Goal: Transaction & Acquisition: Purchase product/service

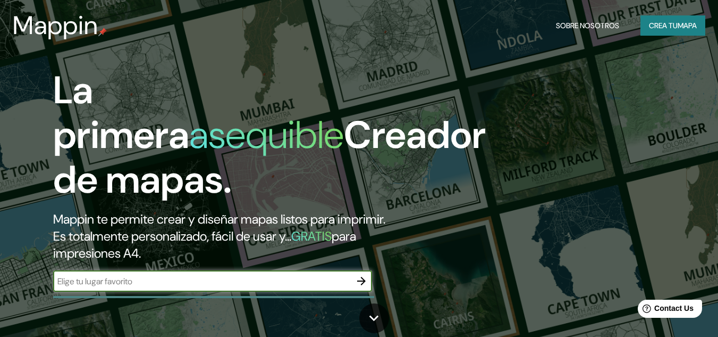
click at [359, 280] on icon "button" at bounding box center [361, 280] width 9 height 9
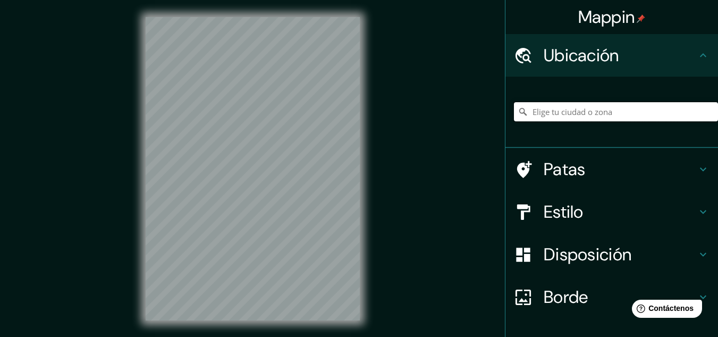
click at [577, 115] on input "Elige tu ciudad o zona" at bounding box center [616, 111] width 204 height 19
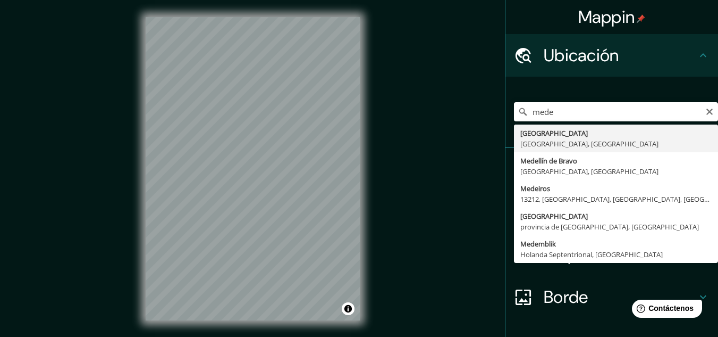
type input "[GEOGRAPHIC_DATA], [GEOGRAPHIC_DATA], [GEOGRAPHIC_DATA]"
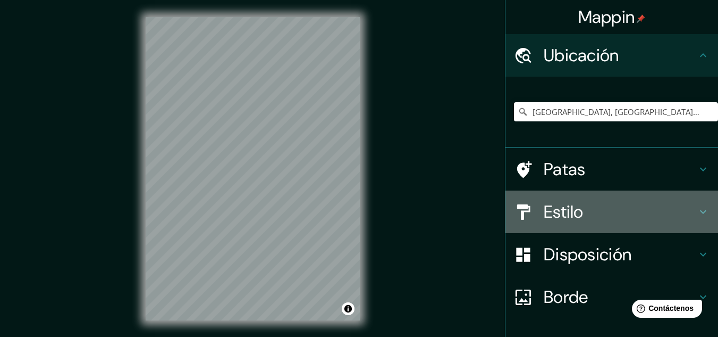
click at [599, 216] on h4 "Estilo" at bounding box center [620, 211] width 153 height 21
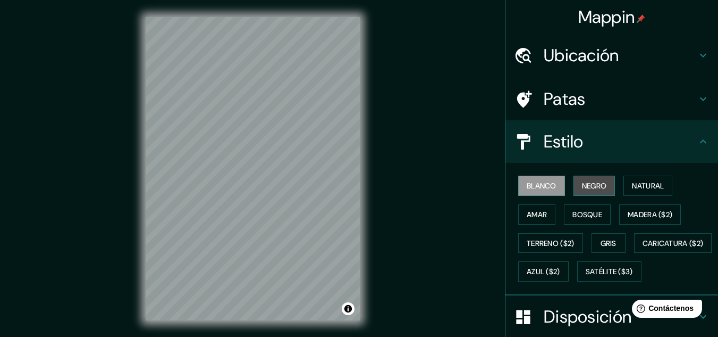
click at [593, 183] on font "Negro" at bounding box center [594, 186] width 25 height 10
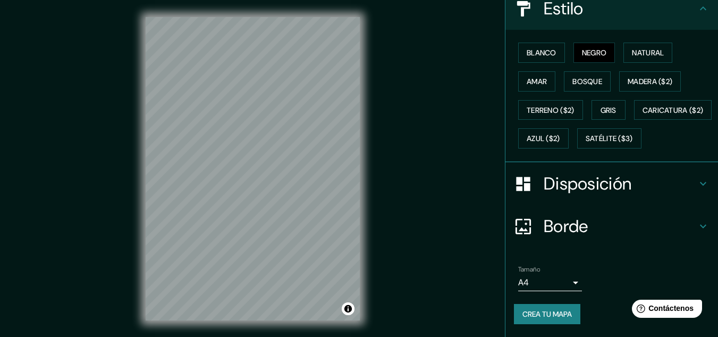
scroll to position [161, 0]
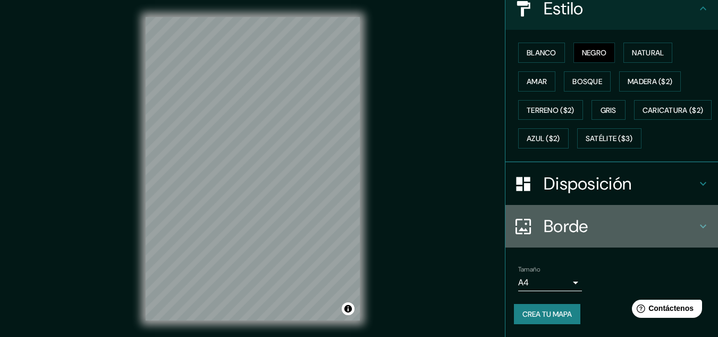
click at [595, 221] on h4 "Borde" at bounding box center [620, 225] width 153 height 21
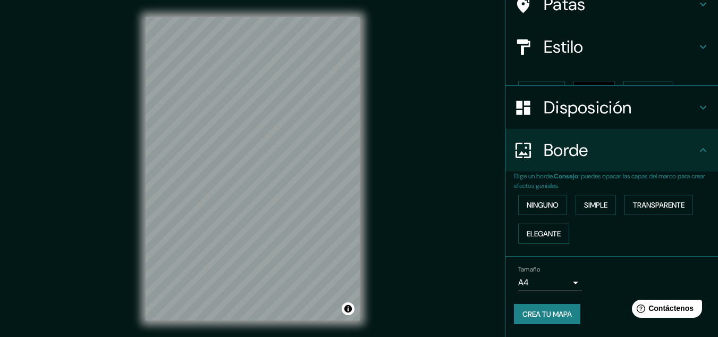
scroll to position [77, 0]
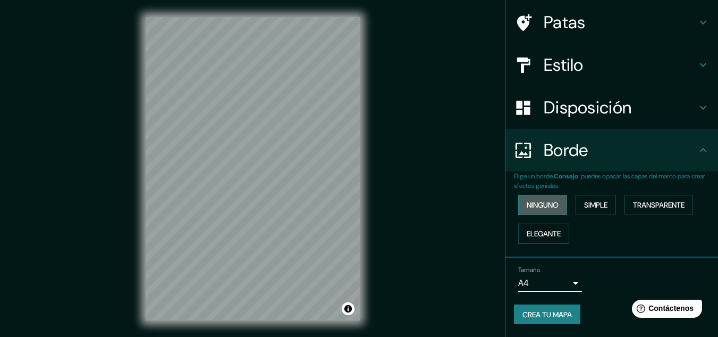
click at [535, 205] on font "Ninguno" at bounding box center [543, 205] width 32 height 10
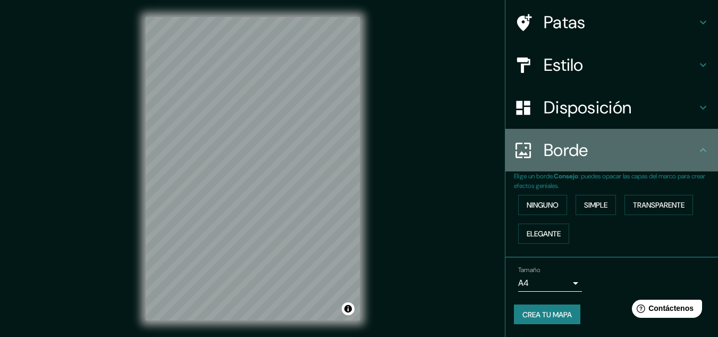
click at [591, 150] on h4 "Borde" at bounding box center [620, 149] width 153 height 21
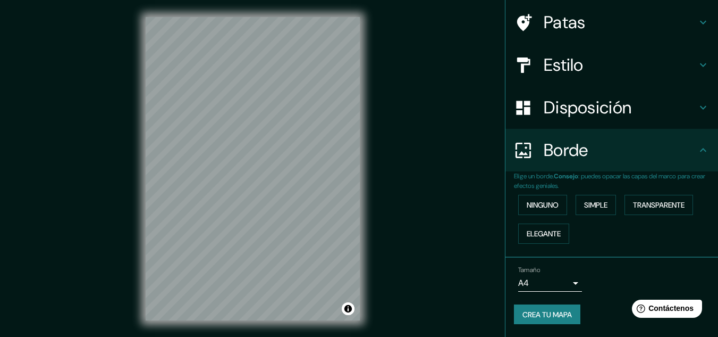
click at [603, 115] on font "Disposición" at bounding box center [588, 107] width 88 height 22
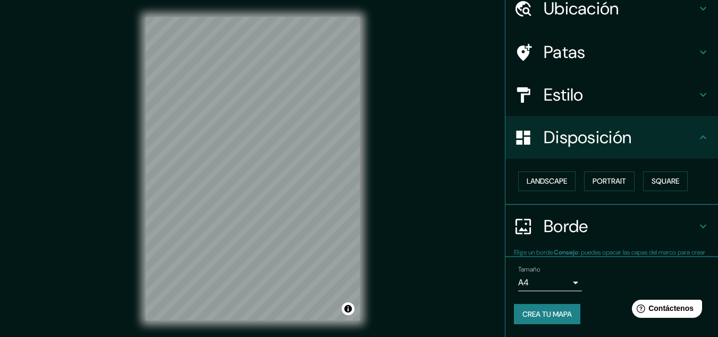
scroll to position [47, 0]
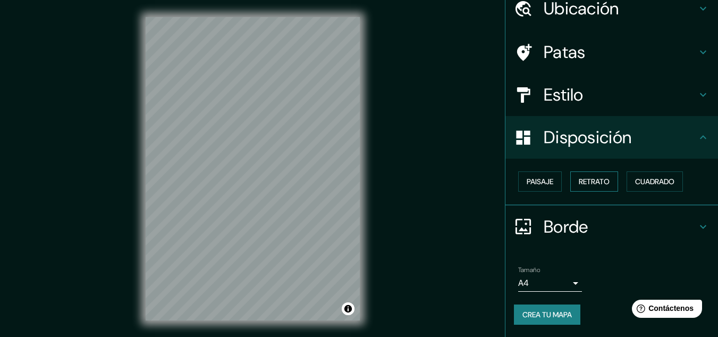
click at [585, 182] on font "Retrato" at bounding box center [594, 182] width 31 height 10
click at [543, 184] on font "Paisaje" at bounding box center [540, 182] width 27 height 10
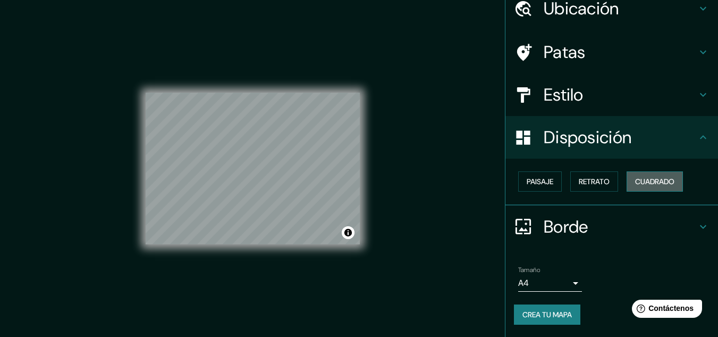
click at [635, 186] on font "Cuadrado" at bounding box center [654, 182] width 39 height 10
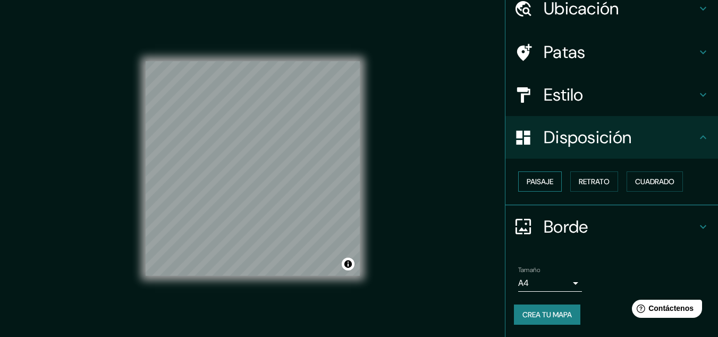
click at [544, 182] on font "Paisaje" at bounding box center [540, 182] width 27 height 10
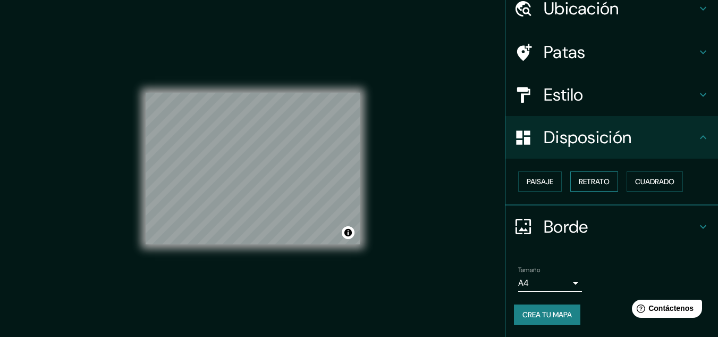
click at [579, 180] on font "Retrato" at bounding box center [594, 182] width 31 height 10
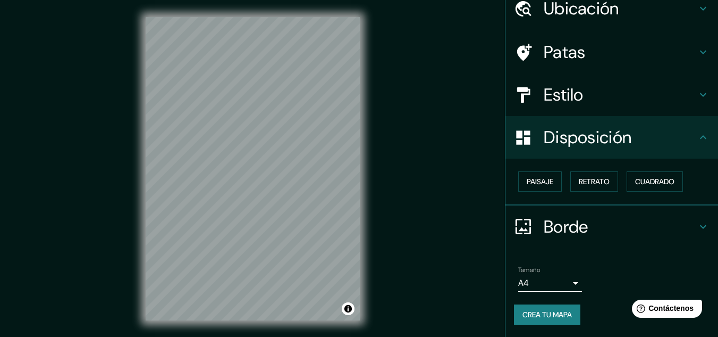
click at [596, 133] on font "Disposición" at bounding box center [588, 137] width 88 height 22
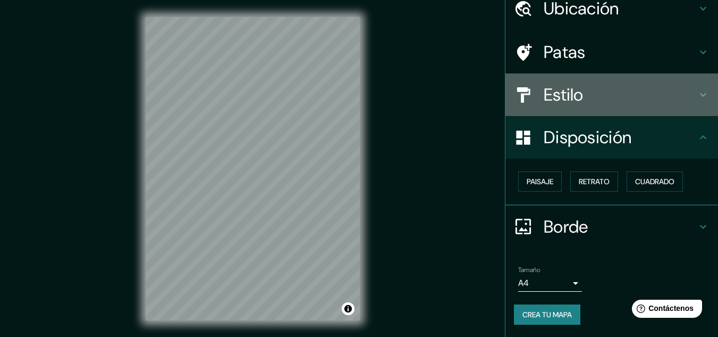
click at [643, 99] on h4 "Estilo" at bounding box center [620, 94] width 153 height 21
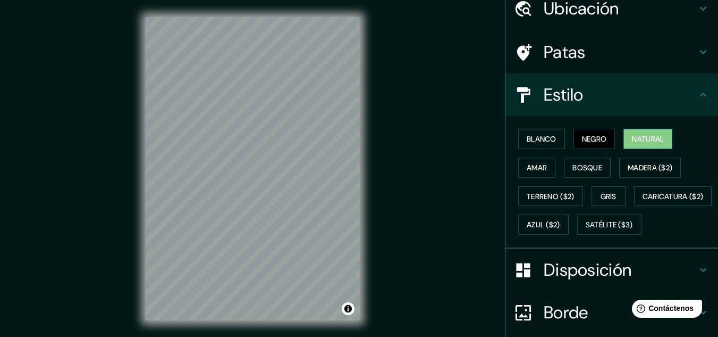
click at [656, 141] on font "Natural" at bounding box center [648, 139] width 32 height 10
click at [527, 168] on font "Amar" at bounding box center [537, 168] width 20 height 10
click at [582, 139] on font "Negro" at bounding box center [594, 139] width 25 height 10
click at [588, 51] on h4 "Patas" at bounding box center [620, 51] width 153 height 21
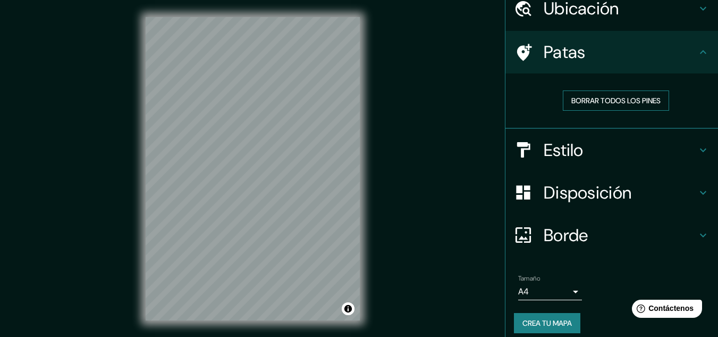
click at [593, 100] on font "Borrar todos los pines" at bounding box center [615, 101] width 89 height 10
click at [575, 148] on font "Estilo" at bounding box center [564, 150] width 40 height 22
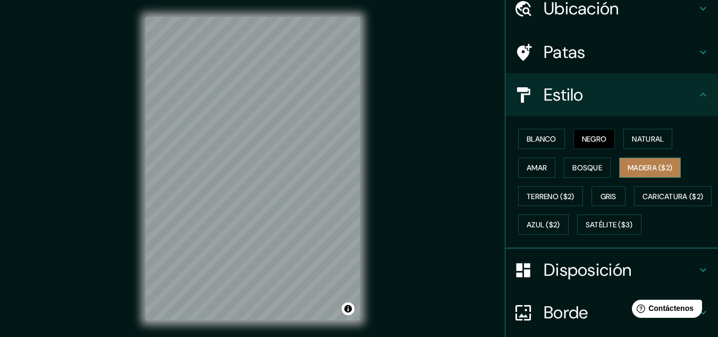
click at [638, 166] on font "Madera ($2)" at bounding box center [650, 168] width 45 height 10
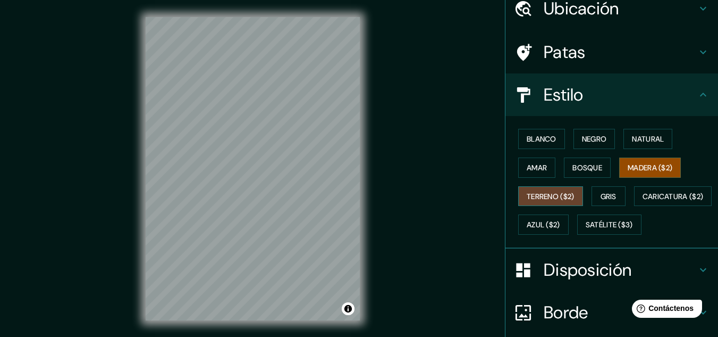
click at [533, 194] on font "Terreno ($2)" at bounding box center [551, 196] width 48 height 10
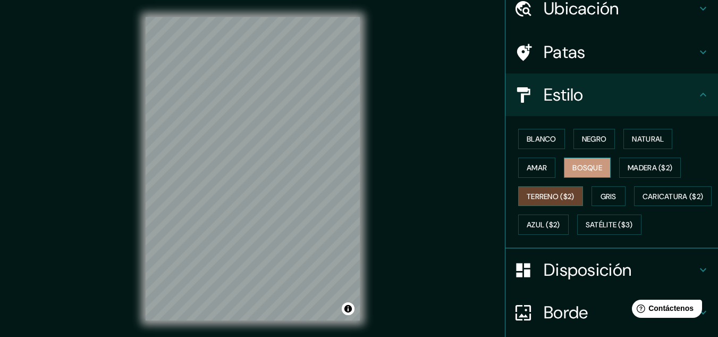
click at [573, 171] on font "Bosque" at bounding box center [588, 168] width 30 height 10
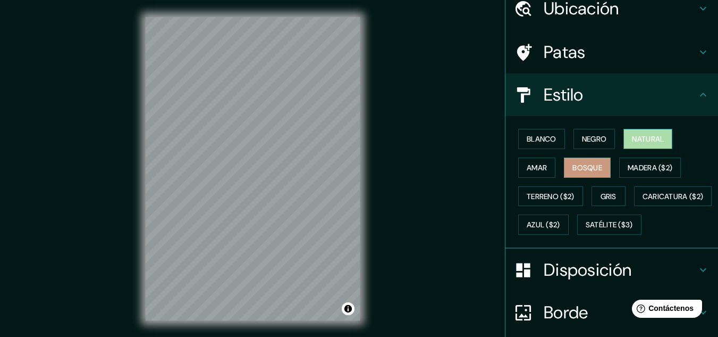
click at [624, 141] on button "Natural" at bounding box center [648, 139] width 49 height 20
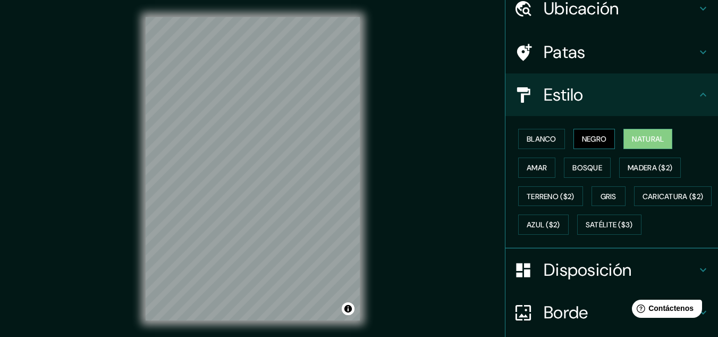
click at [583, 140] on font "Negro" at bounding box center [594, 139] width 25 height 10
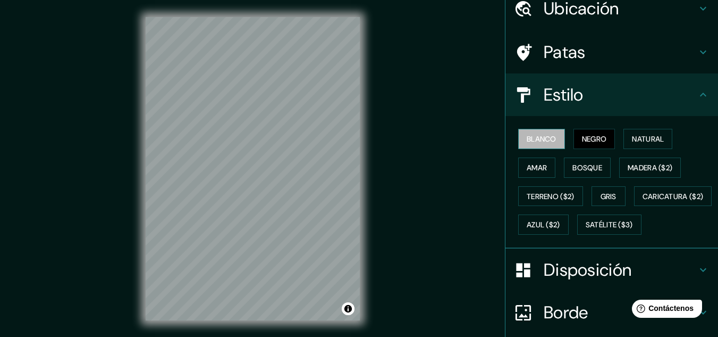
click at [534, 142] on font "Blanco" at bounding box center [542, 139] width 30 height 10
click at [290, 171] on div at bounding box center [289, 167] width 9 height 9
click at [290, 171] on div at bounding box center [290, 171] width 9 height 9
click at [575, 143] on button "Negro" at bounding box center [595, 139] width 42 height 20
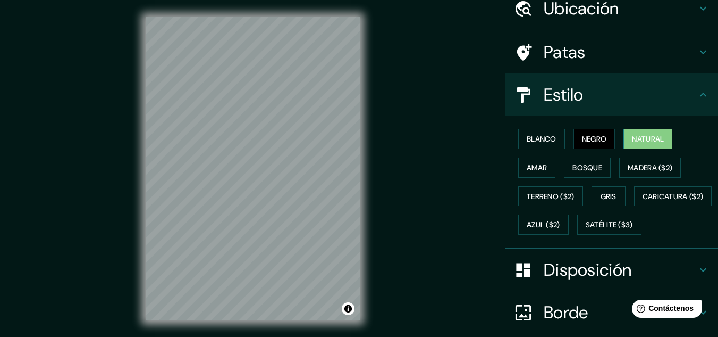
click at [626, 139] on button "Natural" at bounding box center [648, 139] width 49 height 20
click at [536, 168] on font "Amar" at bounding box center [537, 168] width 20 height 10
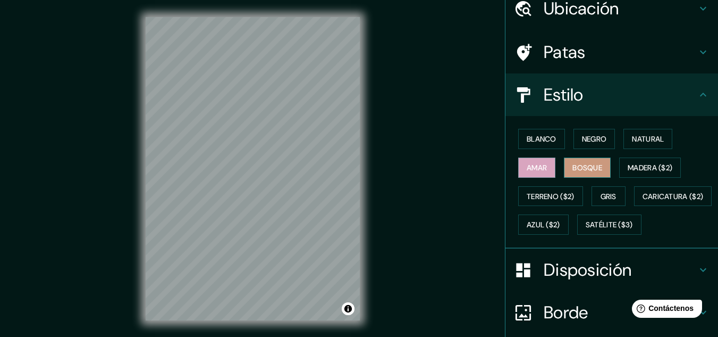
click at [573, 165] on font "Bosque" at bounding box center [588, 168] width 30 height 10
click at [527, 165] on font "Amar" at bounding box center [537, 168] width 20 height 10
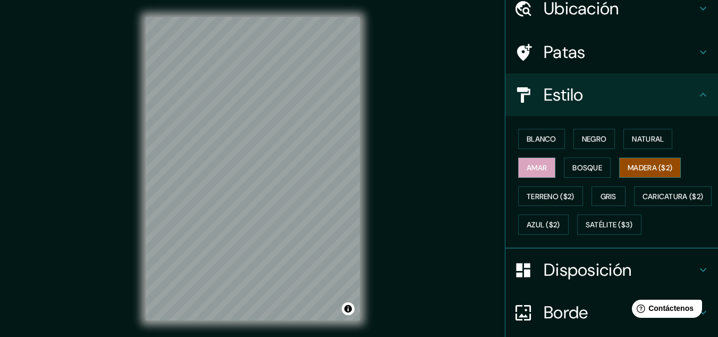
click at [640, 171] on font "Madera ($2)" at bounding box center [650, 168] width 45 height 10
click at [560, 194] on font "Terreno ($2)" at bounding box center [551, 196] width 48 height 10
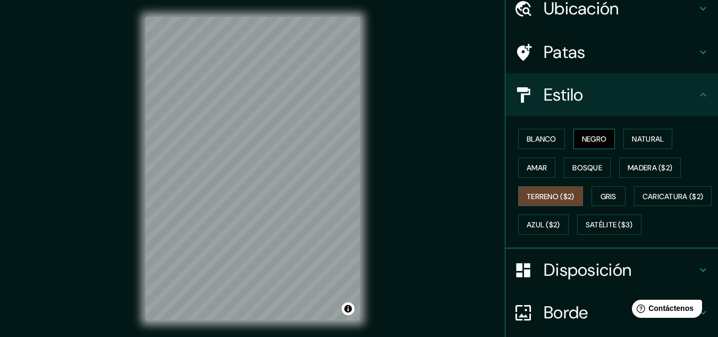
click at [583, 140] on font "Negro" at bounding box center [594, 139] width 25 height 10
click at [566, 192] on font "Terreno ($2)" at bounding box center [551, 196] width 48 height 10
click at [590, 164] on font "Bosque" at bounding box center [588, 168] width 30 height 10
click at [570, 195] on button "Terreno ($2)" at bounding box center [550, 196] width 65 height 20
click at [576, 165] on font "Bosque" at bounding box center [588, 168] width 30 height 10
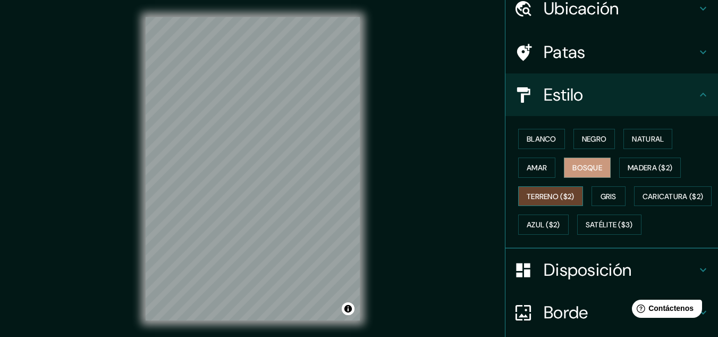
click at [548, 197] on font "Terreno ($2)" at bounding box center [551, 196] width 48 height 10
click at [587, 168] on font "Bosque" at bounding box center [588, 168] width 30 height 10
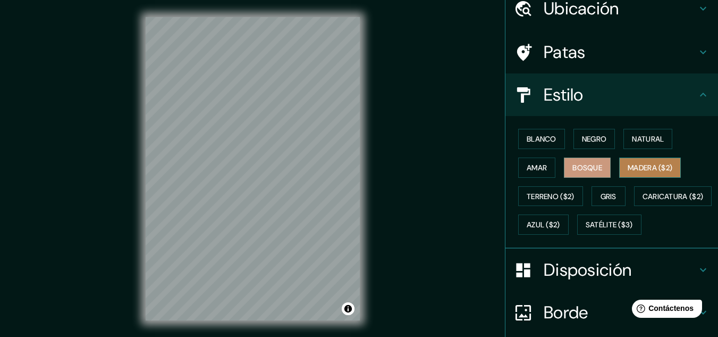
click at [649, 166] on font "Madera ($2)" at bounding box center [650, 168] width 45 height 10
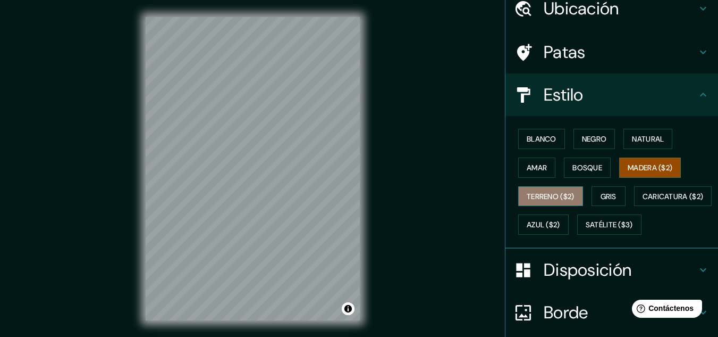
click at [561, 190] on font "Terreno ($2)" at bounding box center [551, 196] width 48 height 14
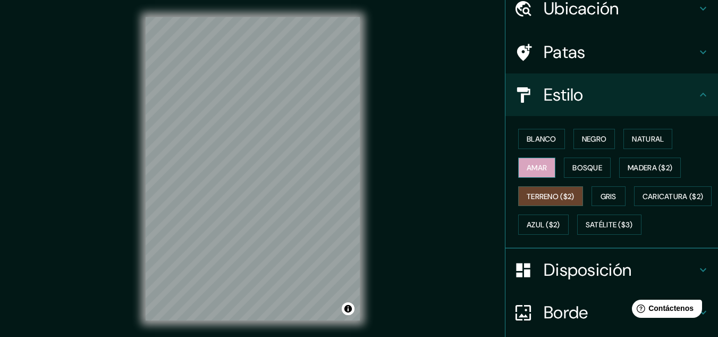
click at [518, 169] on button "Amar" at bounding box center [536, 167] width 37 height 20
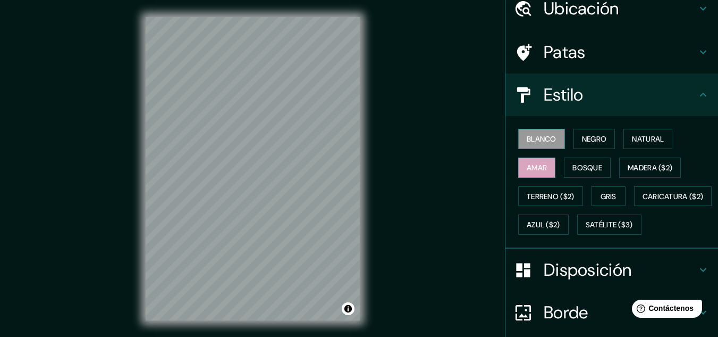
click at [534, 133] on font "Blanco" at bounding box center [542, 139] width 30 height 14
click at [557, 196] on font "Terreno ($2)" at bounding box center [551, 196] width 48 height 10
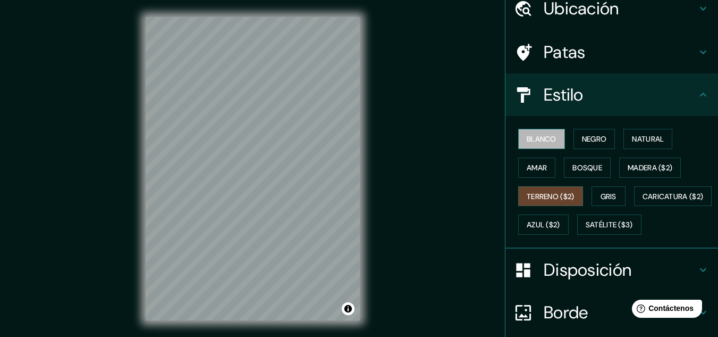
click at [535, 139] on font "Blanco" at bounding box center [542, 139] width 30 height 10
click at [551, 199] on font "Terreno ($2)" at bounding box center [551, 196] width 48 height 10
click at [537, 135] on font "Blanco" at bounding box center [542, 139] width 30 height 10
click at [549, 190] on font "Terreno ($2)" at bounding box center [551, 196] width 48 height 14
click at [350, 306] on button "Activar o desactivar atribución" at bounding box center [348, 308] width 13 height 13
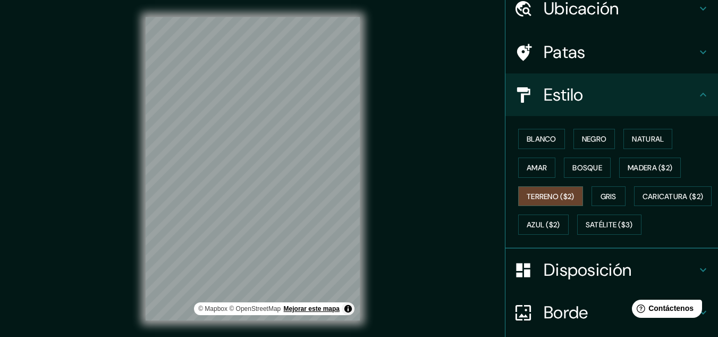
click at [336, 309] on font "Mejorar este mapa" at bounding box center [312, 308] width 56 height 7
click at [585, 142] on font "Negro" at bounding box center [594, 139] width 25 height 10
click at [545, 191] on font "Terreno ($2)" at bounding box center [551, 196] width 48 height 10
click at [601, 197] on font "Gris" at bounding box center [609, 196] width 16 height 10
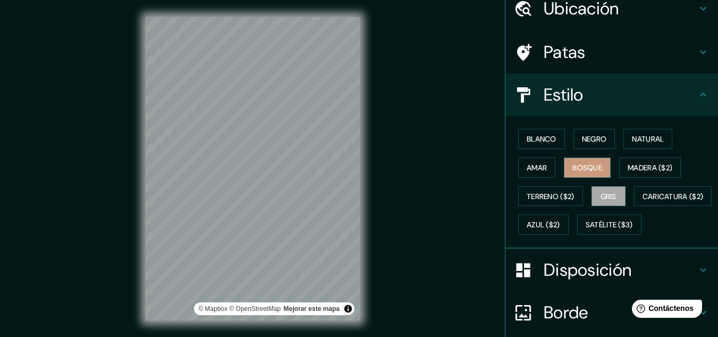
click at [581, 164] on font "Bosque" at bounding box center [588, 168] width 30 height 10
click at [587, 138] on font "Negro" at bounding box center [594, 139] width 25 height 10
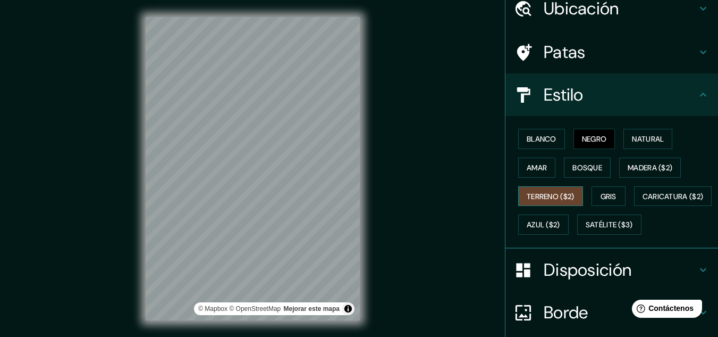
click at [545, 198] on font "Terreno ($2)" at bounding box center [551, 196] width 48 height 10
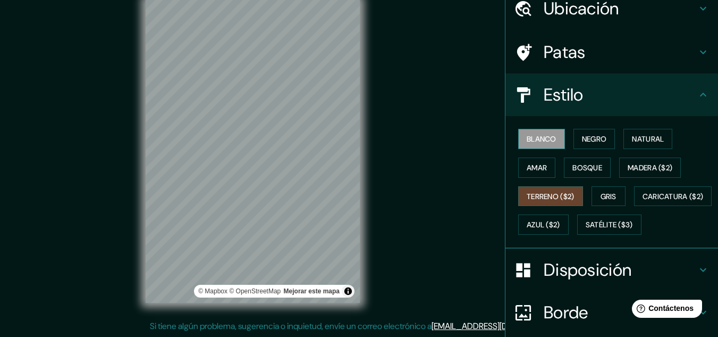
click at [547, 139] on font "Blanco" at bounding box center [542, 139] width 30 height 10
click at [557, 196] on font "Terreno ($2)" at bounding box center [551, 196] width 48 height 10
click at [534, 140] on font "Blanco" at bounding box center [542, 139] width 30 height 10
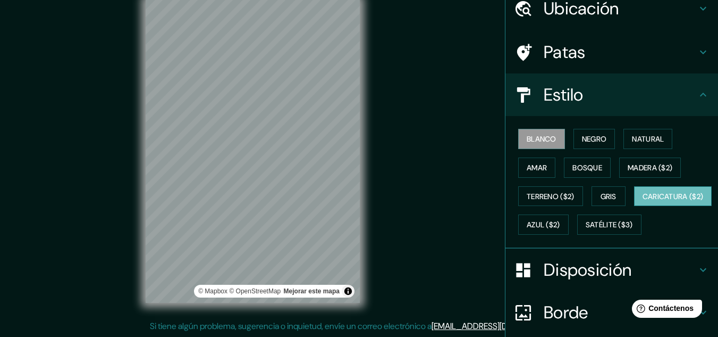
click at [643, 201] on font "Caricatura ($2)" at bounding box center [673, 196] width 61 height 10
click at [539, 135] on font "Blanco" at bounding box center [542, 139] width 30 height 10
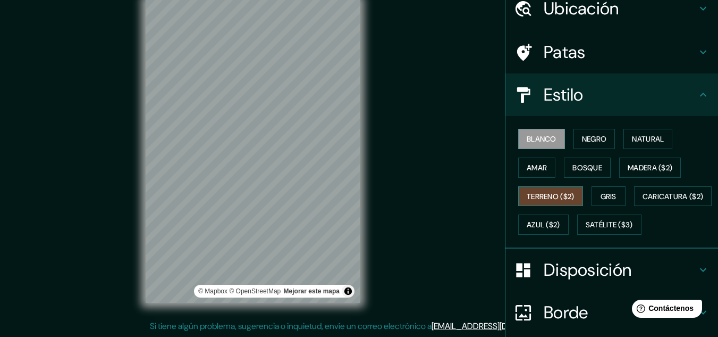
click at [550, 191] on font "Terreno ($2)" at bounding box center [551, 196] width 48 height 10
click at [527, 139] on font "Blanco" at bounding box center [542, 139] width 30 height 10
click at [540, 197] on font "Terreno ($2)" at bounding box center [551, 196] width 48 height 10
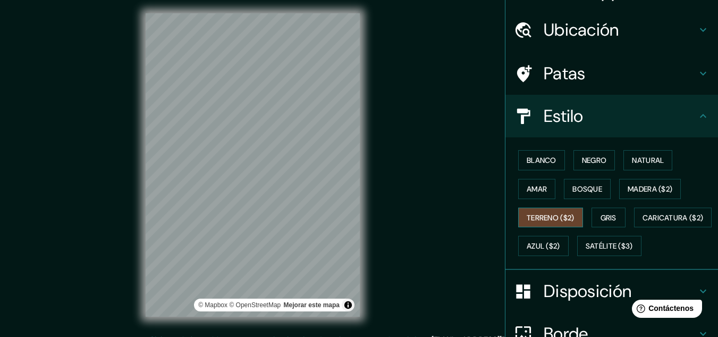
scroll to position [0, 0]
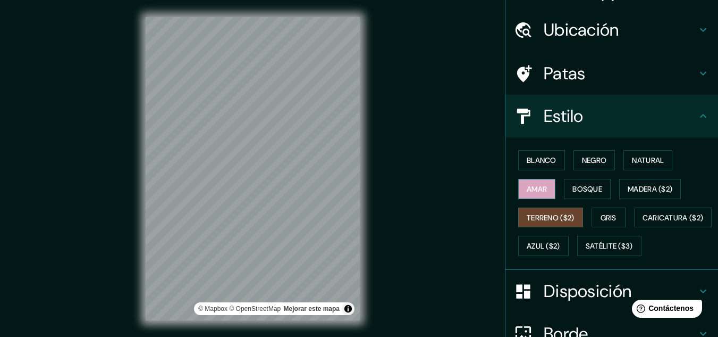
click at [527, 188] on font "Amar" at bounding box center [537, 189] width 20 height 10
click at [530, 220] on font "Terreno ($2)" at bounding box center [551, 218] width 48 height 10
click at [532, 161] on font "Blanco" at bounding box center [542, 160] width 30 height 10
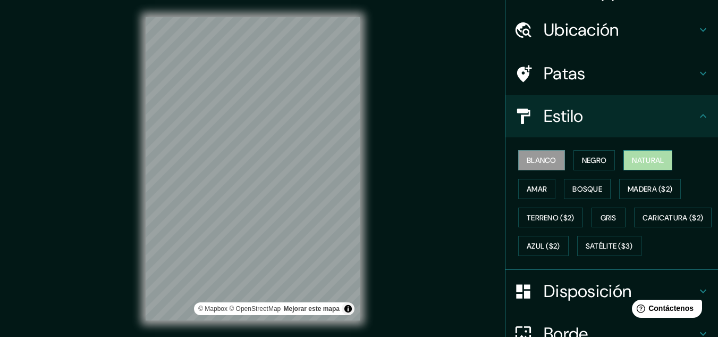
click at [635, 158] on font "Natural" at bounding box center [648, 160] width 32 height 10
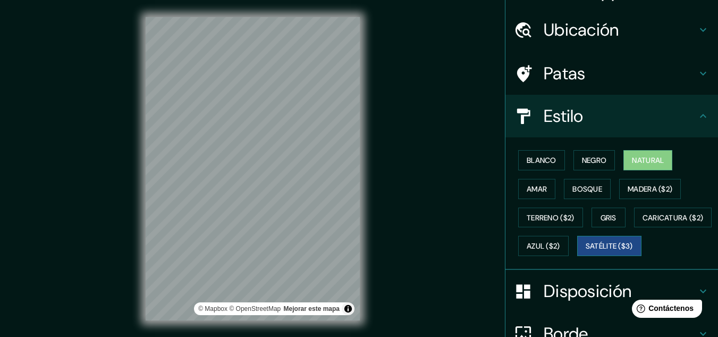
click at [586, 251] on font "Satélite ($3)" at bounding box center [609, 246] width 47 height 10
click at [644, 162] on font "Natural" at bounding box center [648, 160] width 32 height 10
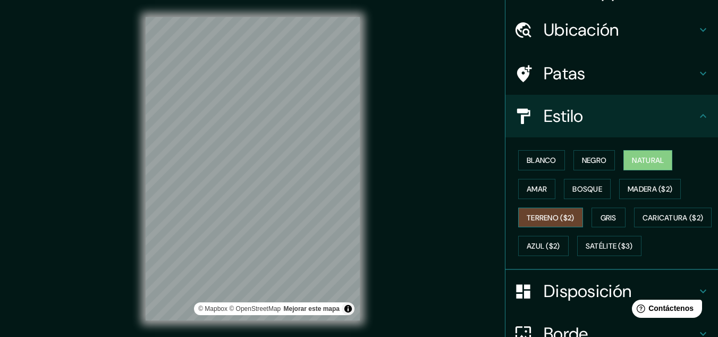
click at [568, 221] on font "Terreno ($2)" at bounding box center [551, 218] width 48 height 10
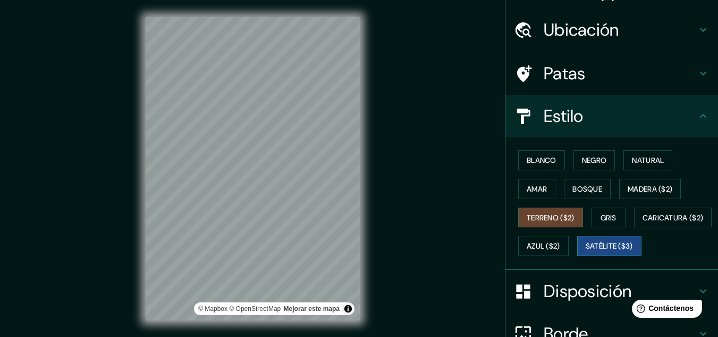
click at [586, 251] on font "Satélite ($3)" at bounding box center [609, 246] width 47 height 10
click at [545, 222] on font "Terreno ($2)" at bounding box center [551, 218] width 48 height 14
click at [586, 251] on font "Satélite ($3)" at bounding box center [609, 246] width 47 height 10
click at [549, 220] on font "Terreno ($2)" at bounding box center [551, 218] width 48 height 10
click at [590, 164] on font "Negro" at bounding box center [594, 160] width 25 height 10
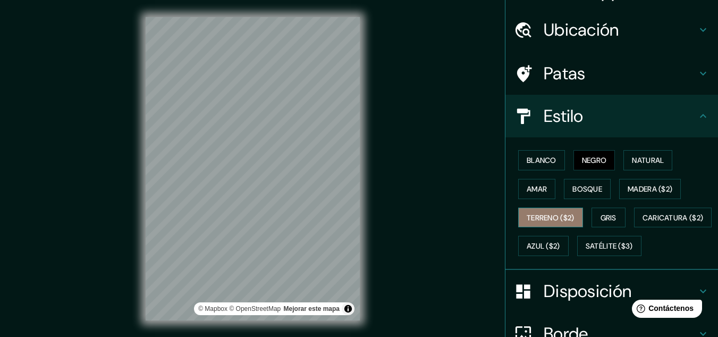
click at [558, 215] on font "Terreno ($2)" at bounding box center [551, 218] width 48 height 10
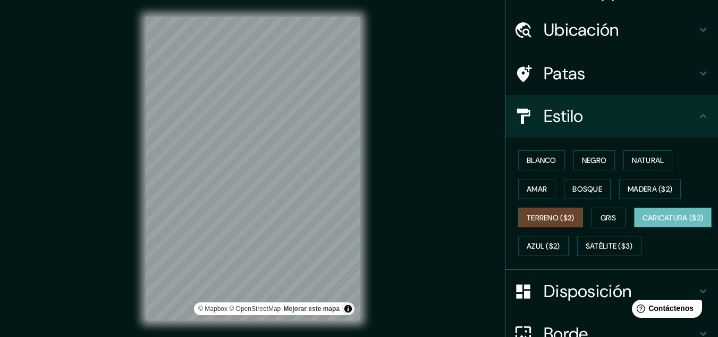
click at [643, 222] on font "Caricatura ($2)" at bounding box center [673, 218] width 61 height 10
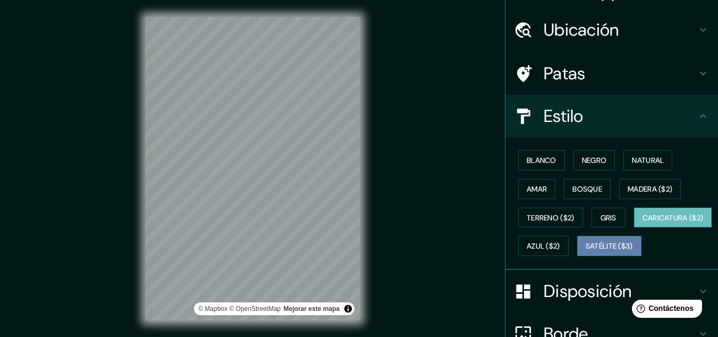
click at [586, 251] on font "Satélite ($3)" at bounding box center [609, 246] width 47 height 10
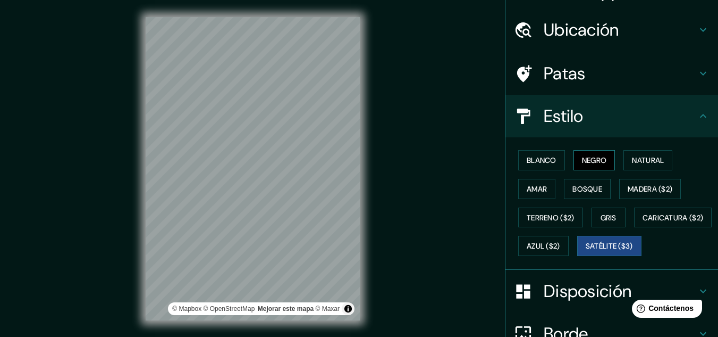
click at [588, 158] on font "Negro" at bounding box center [594, 160] width 25 height 10
